Goal: Check status: Check status

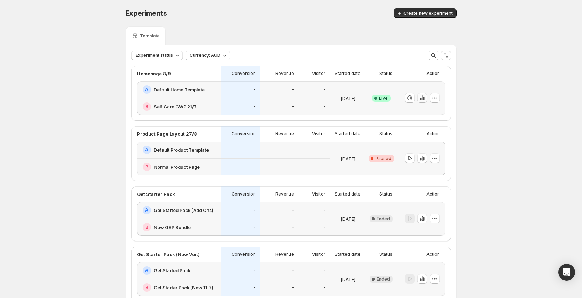
click at [424, 99] on icon "button" at bounding box center [423, 99] width 1 height 4
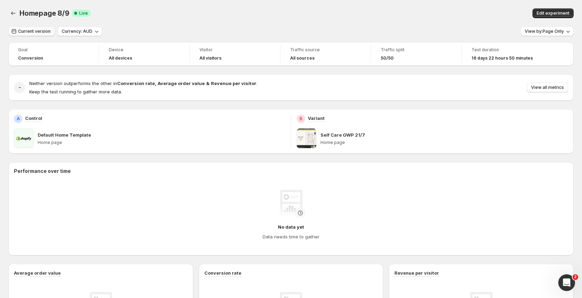
click at [30, 32] on span "Current version" at bounding box center [34, 32] width 32 height 6
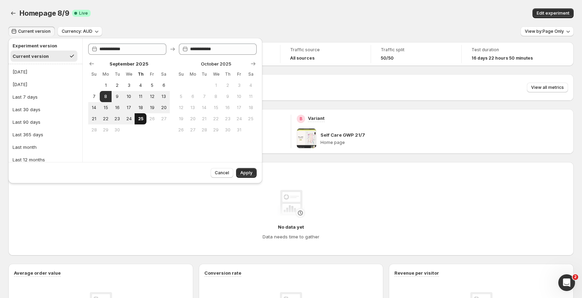
click at [139, 118] on span "25" at bounding box center [140, 119] width 6 height 6
type input "**********"
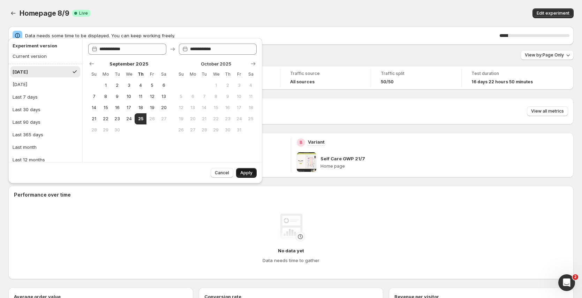
click at [253, 175] on button "Apply" at bounding box center [246, 173] width 21 height 10
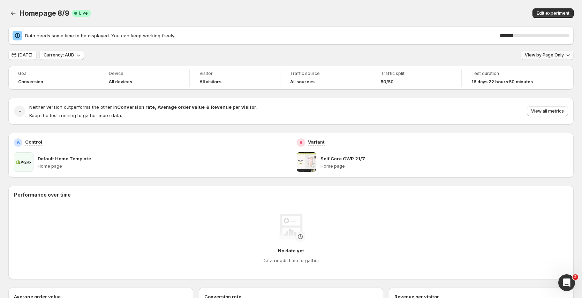
click at [561, 58] on span "View by: Page Only" at bounding box center [544, 55] width 39 height 6
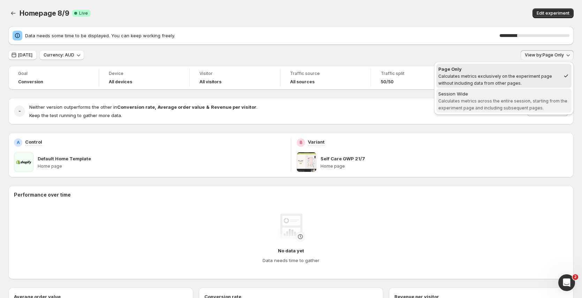
click at [525, 99] on span "Calculates metrics across the entire session, starting from the experiment page…" at bounding box center [502, 104] width 129 height 12
